Goal: Obtain resource: Download file/media

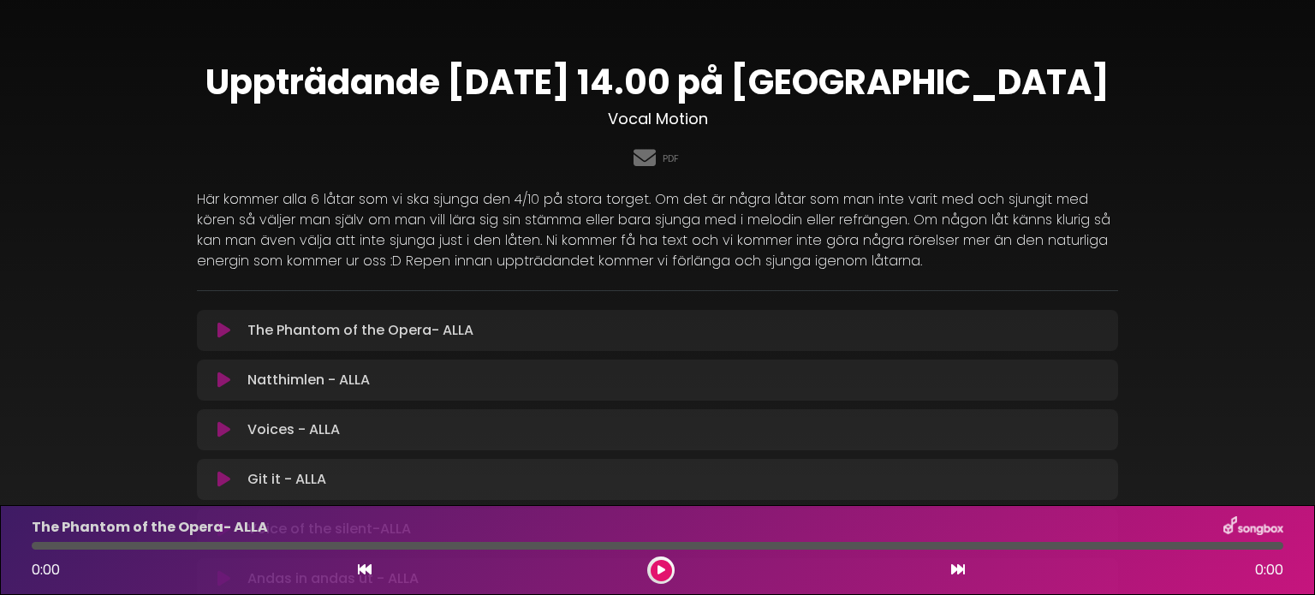
drag, startPoint x: 1314, startPoint y: 144, endPoint x: 1310, endPoint y: 170, distance: 26.9
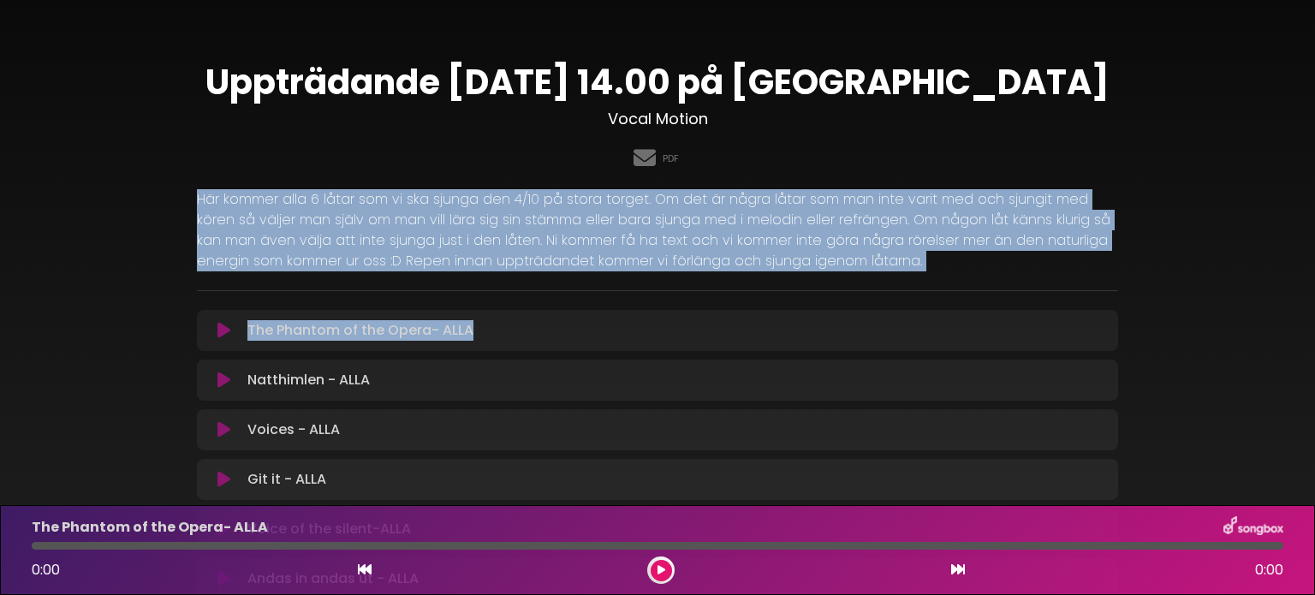
drag, startPoint x: 1310, startPoint y: 170, endPoint x: 1313, endPoint y: 306, distance: 135.3
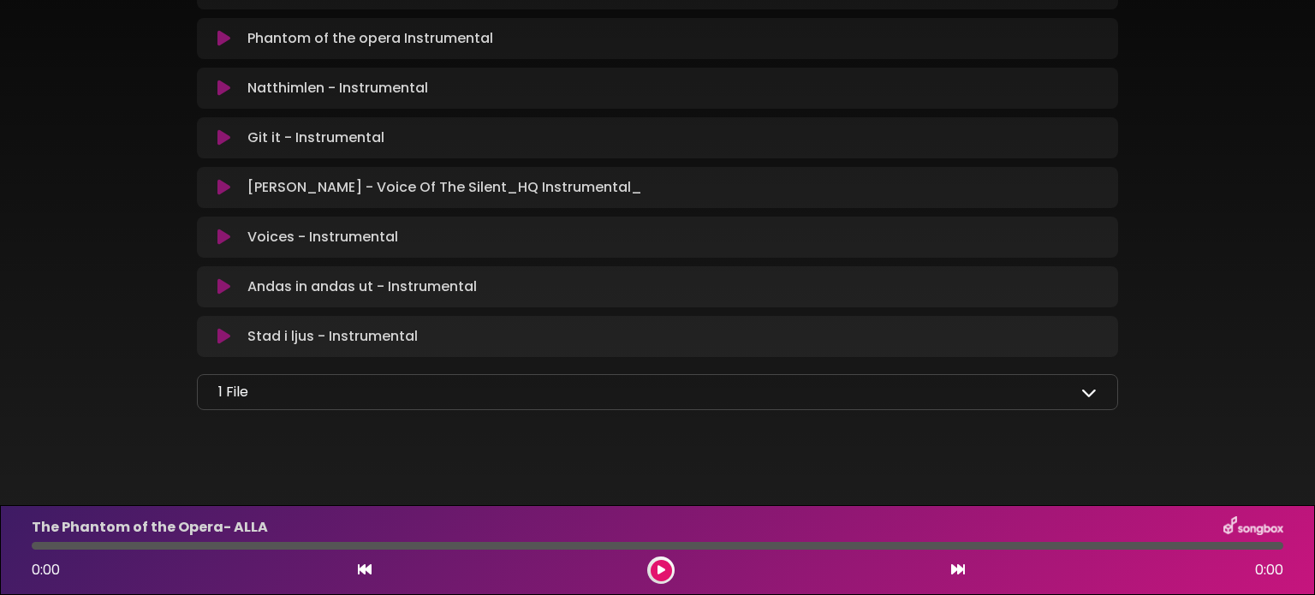
scroll to position [1695, 0]
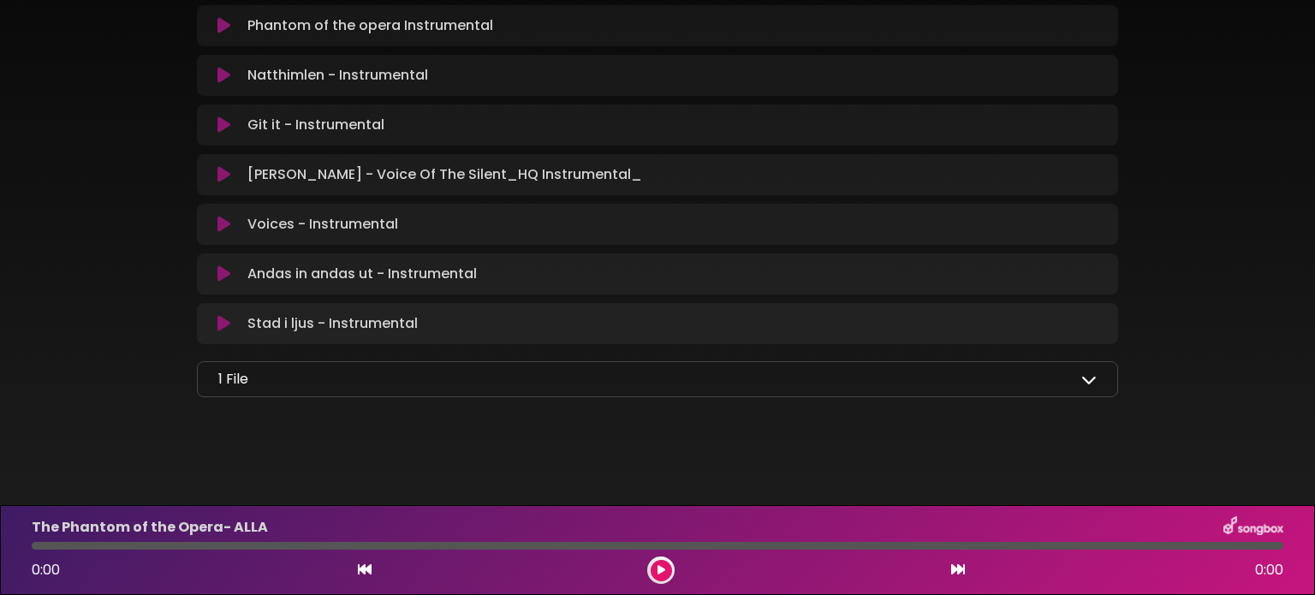
click at [1089, 372] on icon at bounding box center [1088, 379] width 15 height 15
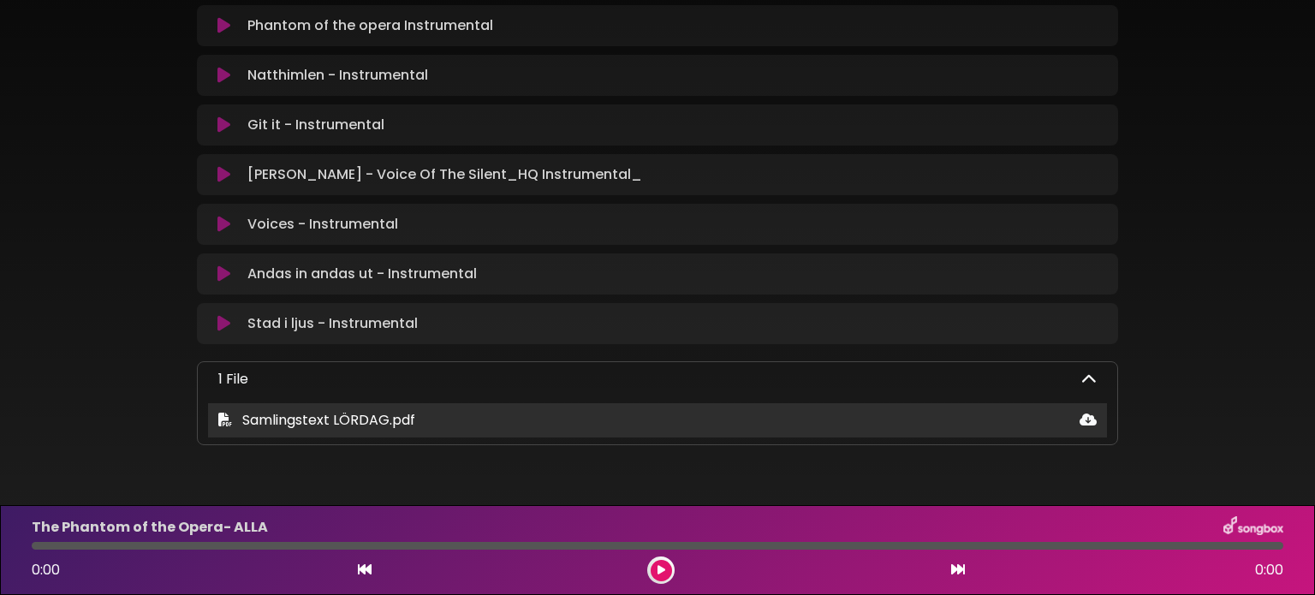
click at [378, 424] on span "Samlingstext LÖRDAG.pdf" at bounding box center [328, 420] width 173 height 20
click at [391, 427] on span "Samlingstext LÖRDAG.pdf" at bounding box center [328, 420] width 173 height 20
click at [212, 427] on div "Samlingstext LÖRDAG.pdf" at bounding box center [657, 420] width 899 height 21
click at [1086, 419] on icon at bounding box center [1087, 420] width 17 height 14
